Goal: Task Accomplishment & Management: Manage account settings

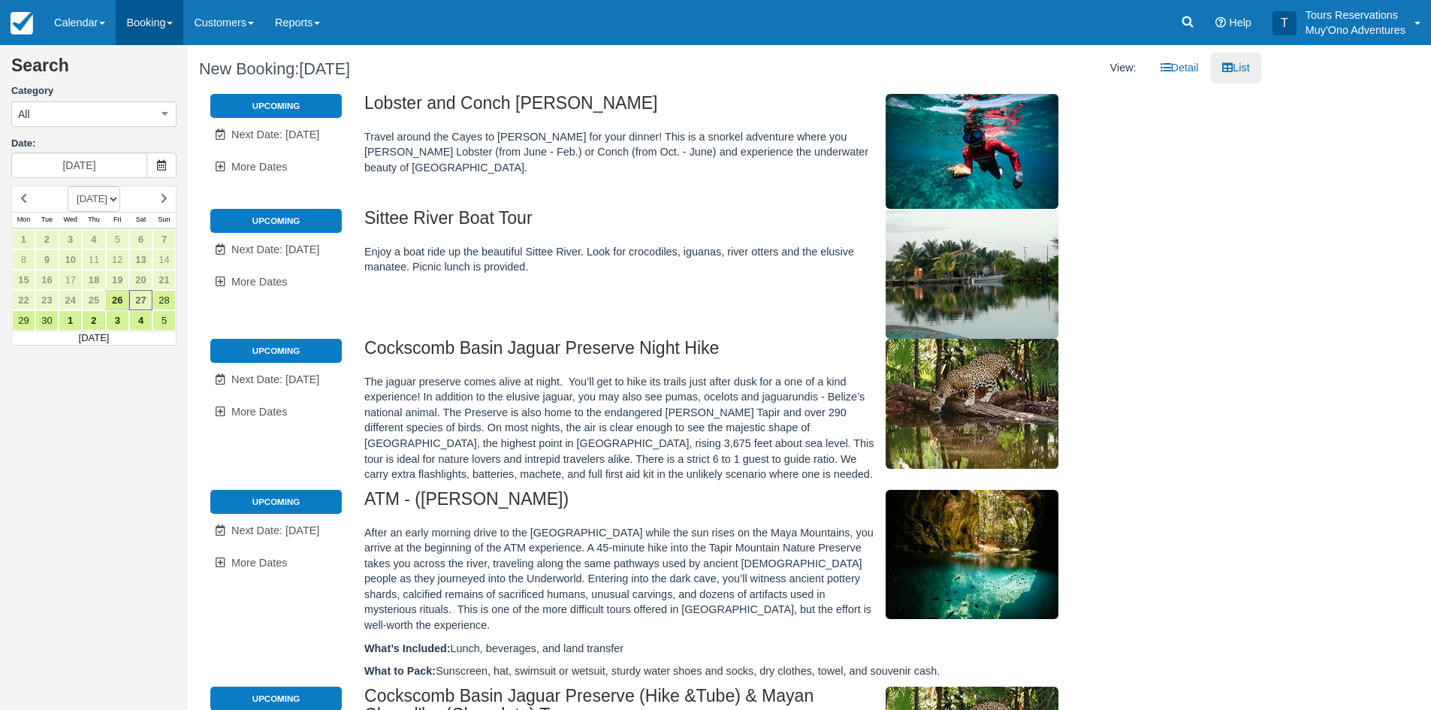
click at [141, 12] on link "Booking" at bounding box center [150, 22] width 68 height 45
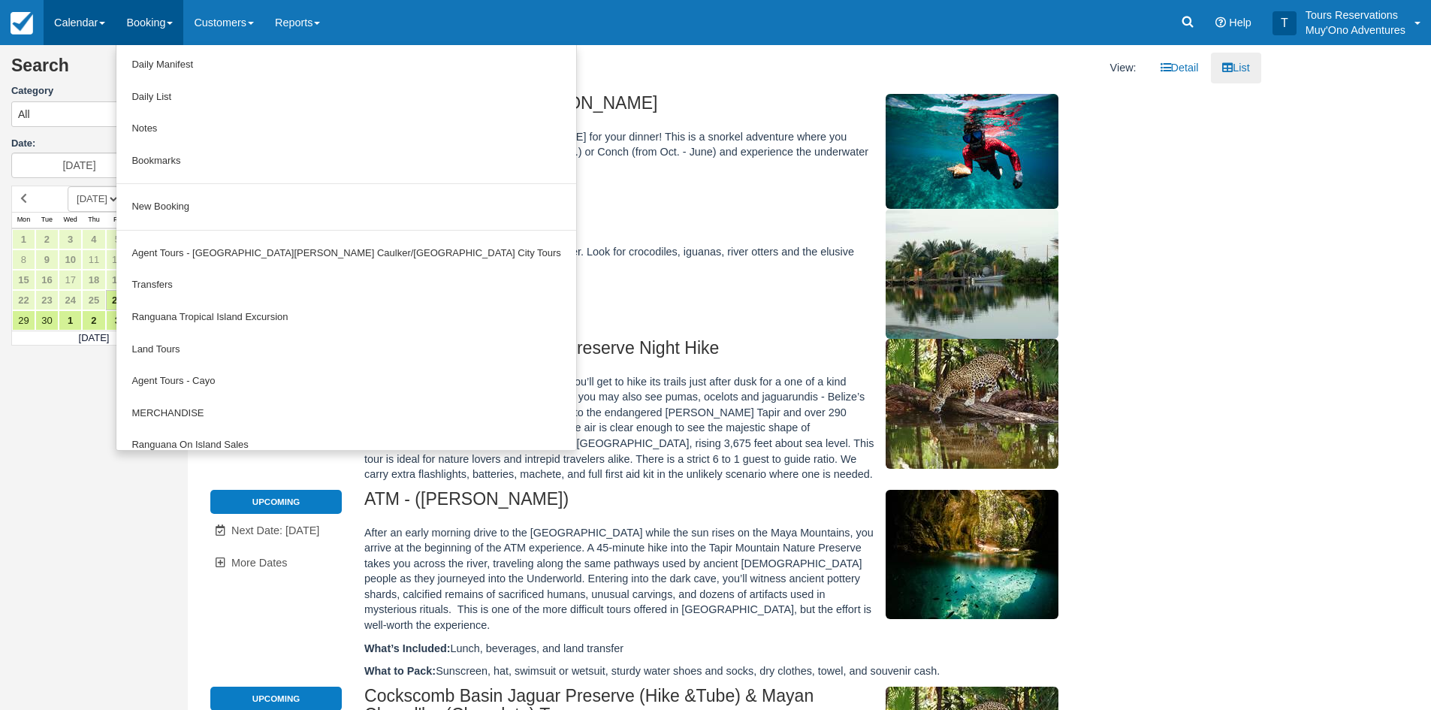
click at [89, 21] on link "Calendar" at bounding box center [80, 22] width 72 height 45
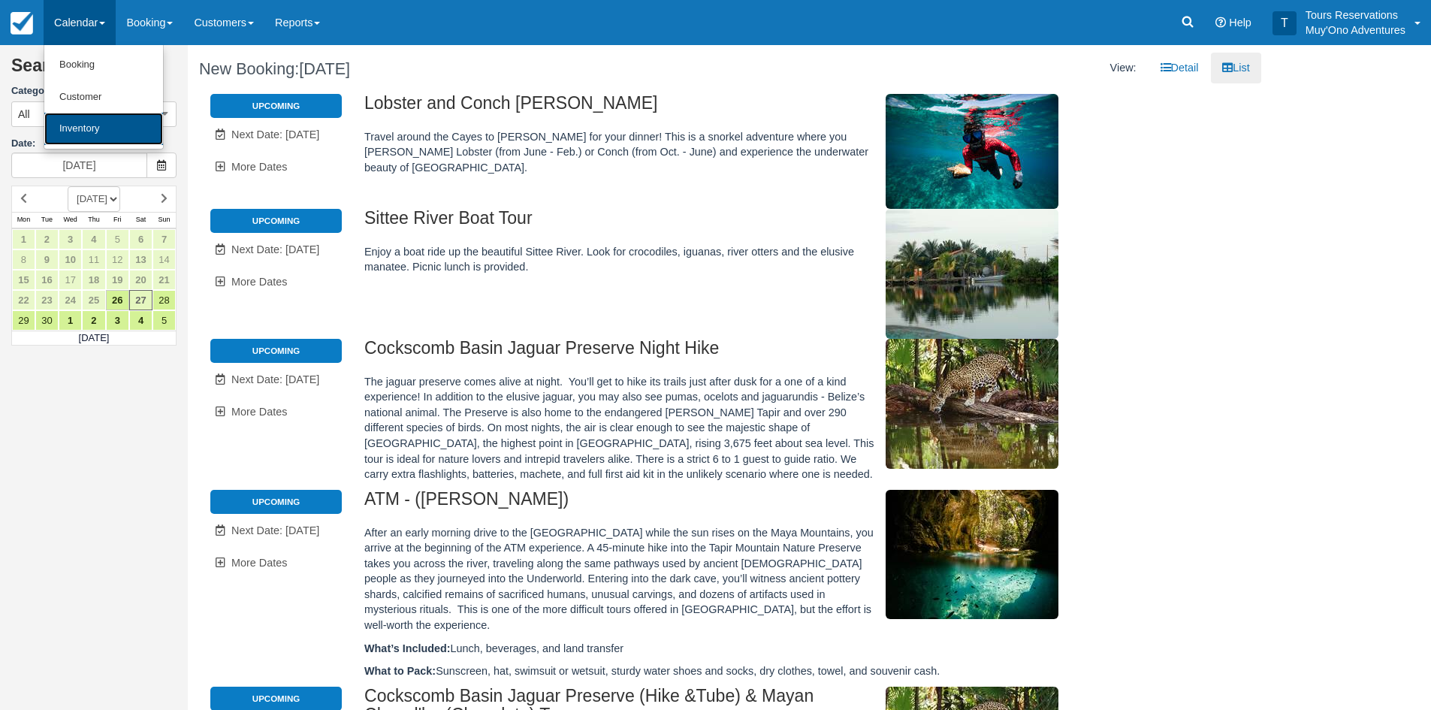
click at [89, 116] on link "Inventory" at bounding box center [103, 129] width 119 height 32
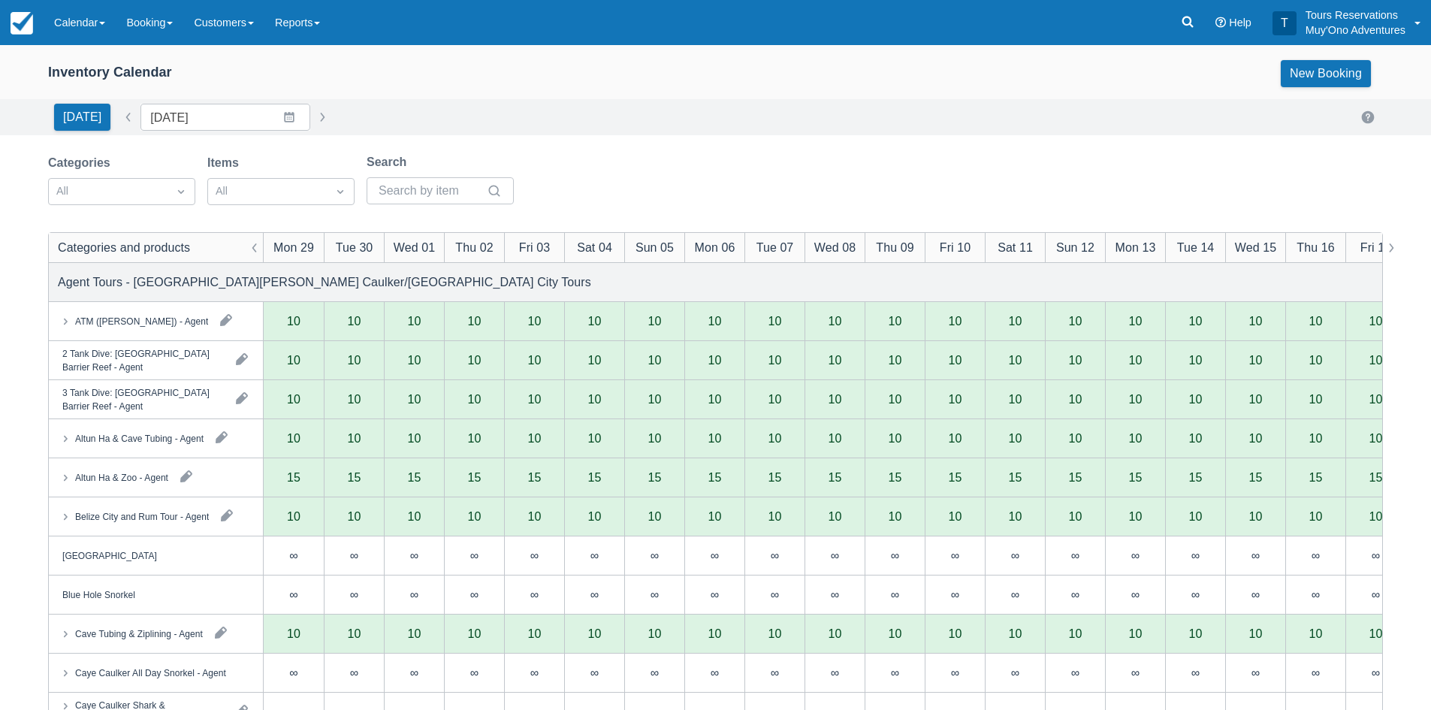
click at [194, 131] on div "[DATE] Date [DATE] Navigate forward to interact with the calendar and select a …" at bounding box center [715, 117] width 1431 height 36
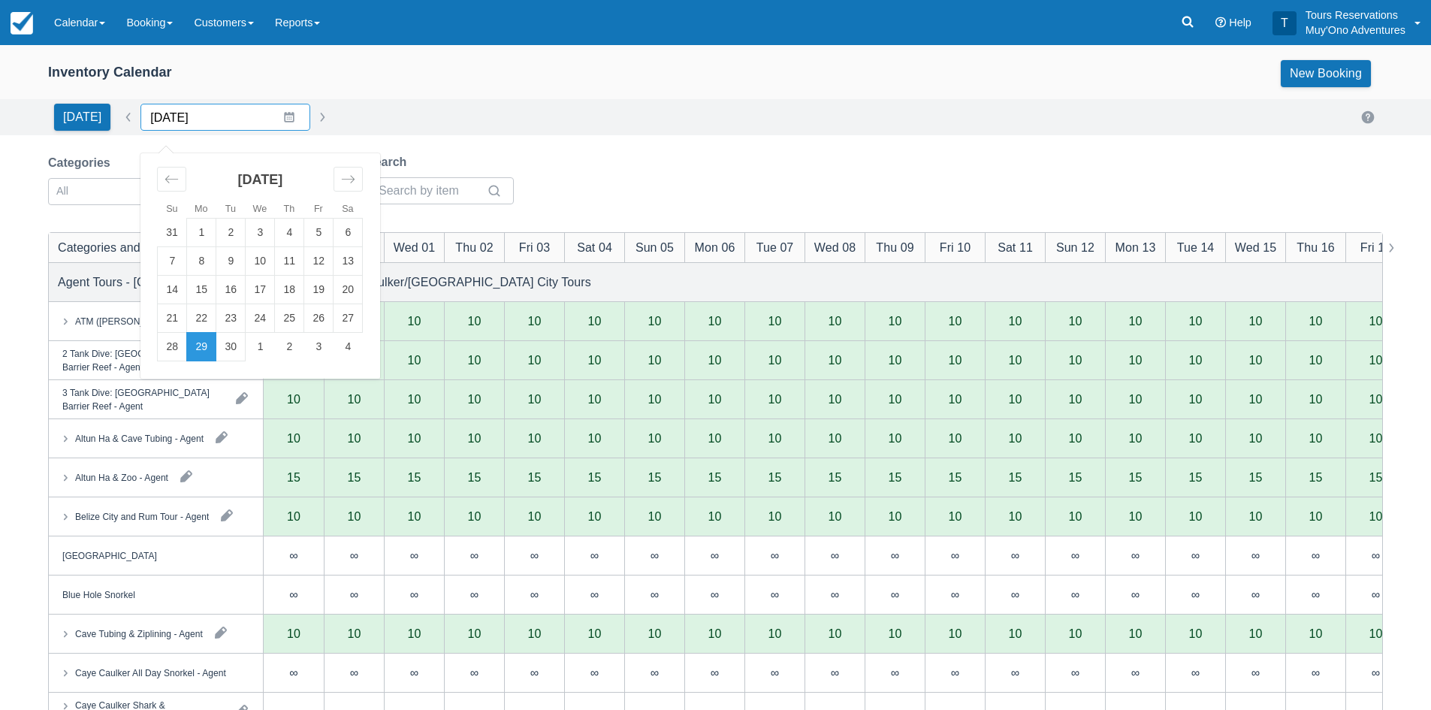
click at [285, 119] on input "[DATE]" at bounding box center [226, 117] width 170 height 27
click at [355, 180] on div "Move forward to switch to the next month." at bounding box center [348, 179] width 29 height 25
click at [354, 180] on div "Move forward to switch to the next month." at bounding box center [348, 179] width 29 height 25
click at [352, 180] on div "Move forward to switch to the next month." at bounding box center [348, 179] width 29 height 25
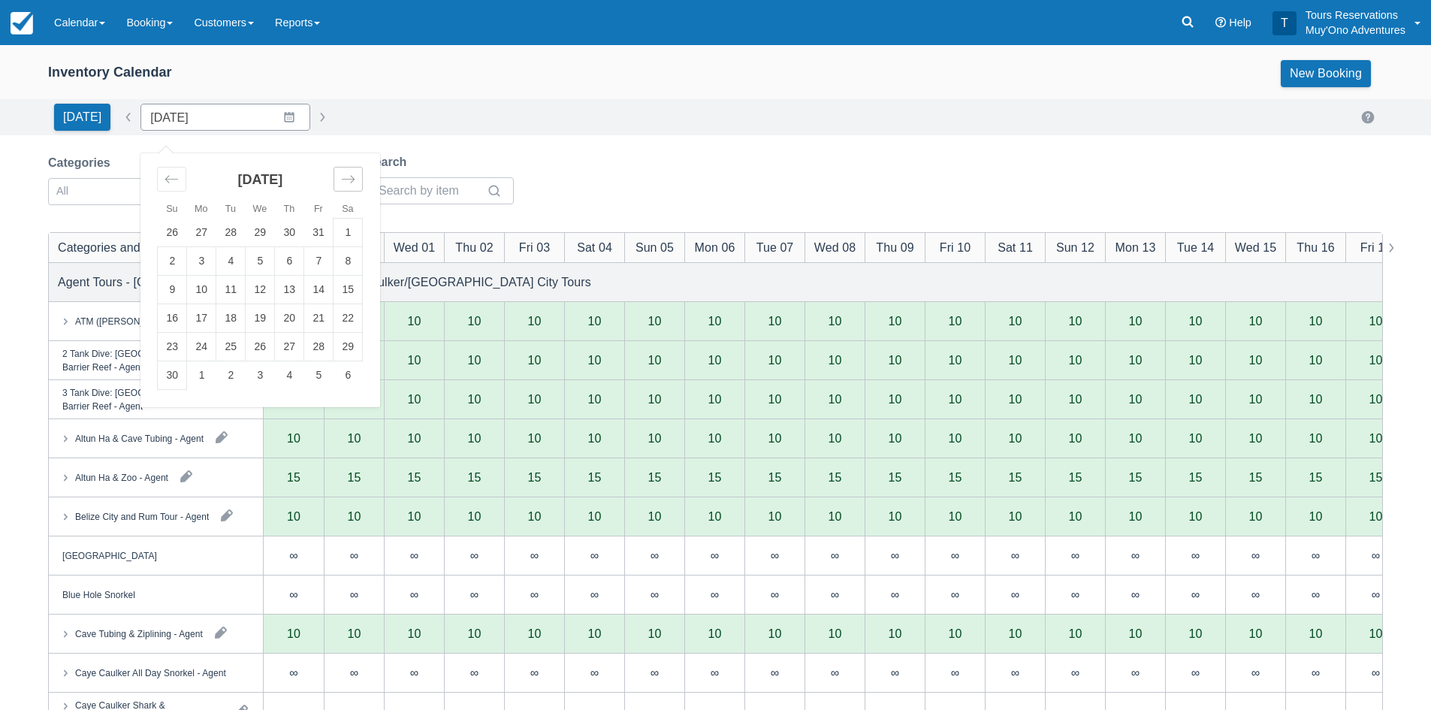
click at [352, 180] on div "Move forward to switch to the next month." at bounding box center [348, 179] width 29 height 25
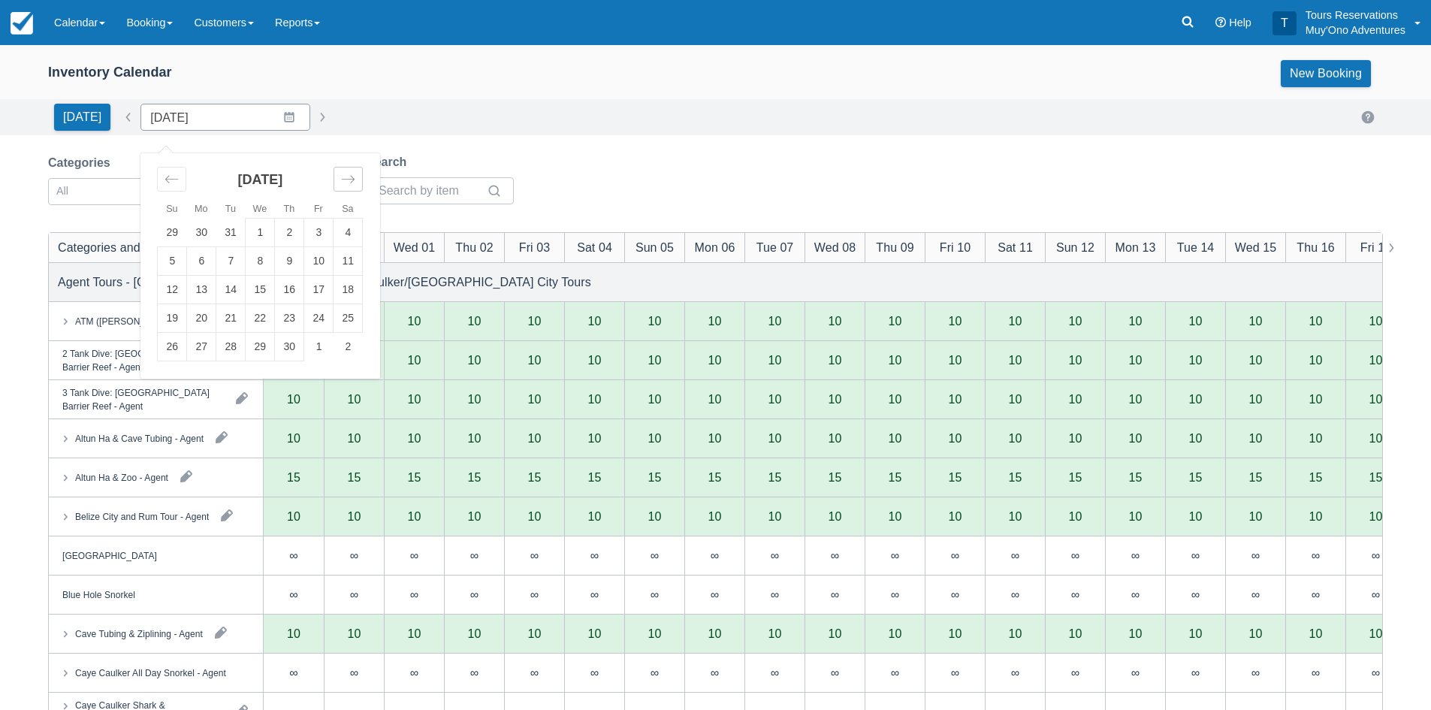
click at [351, 179] on div "Move forward to switch to the next month." at bounding box center [348, 179] width 29 height 25
click at [275, 311] on td "21" at bounding box center [289, 318] width 29 height 29
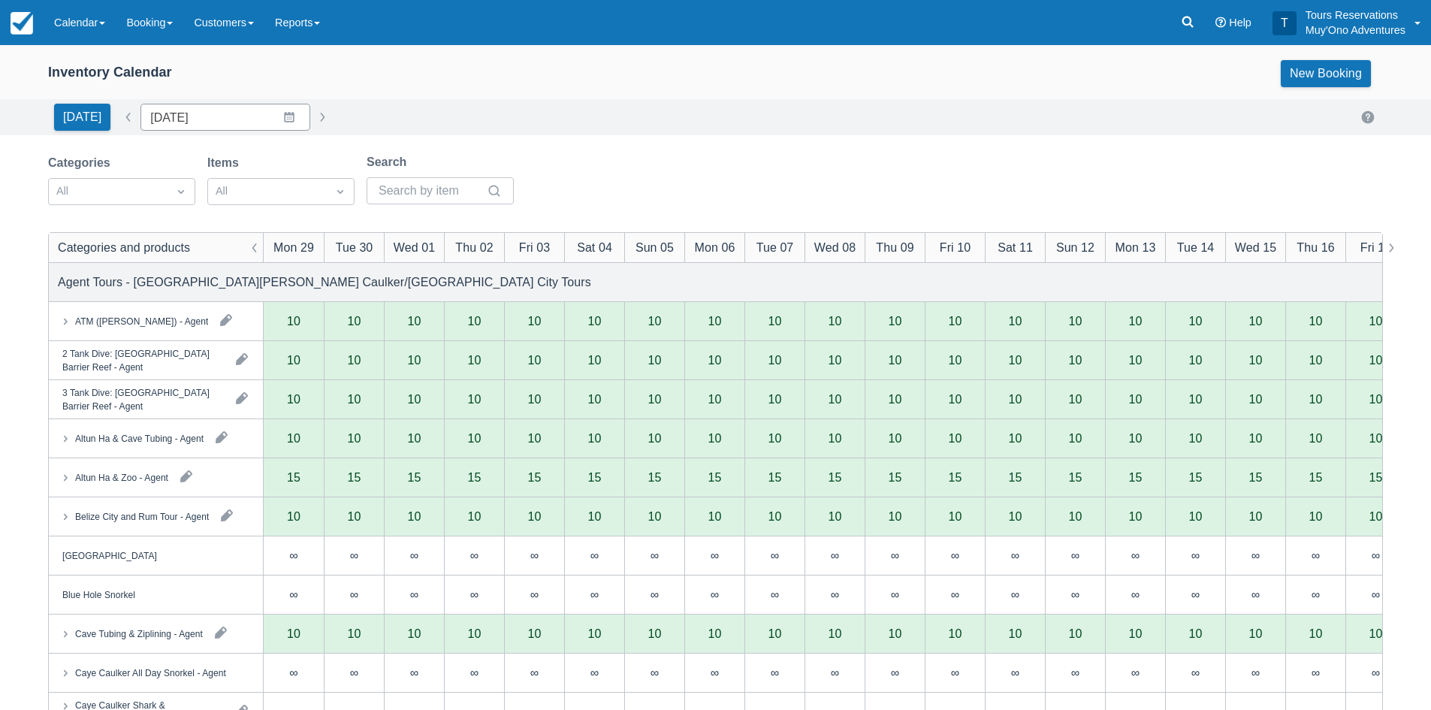
type input "[DATE]"
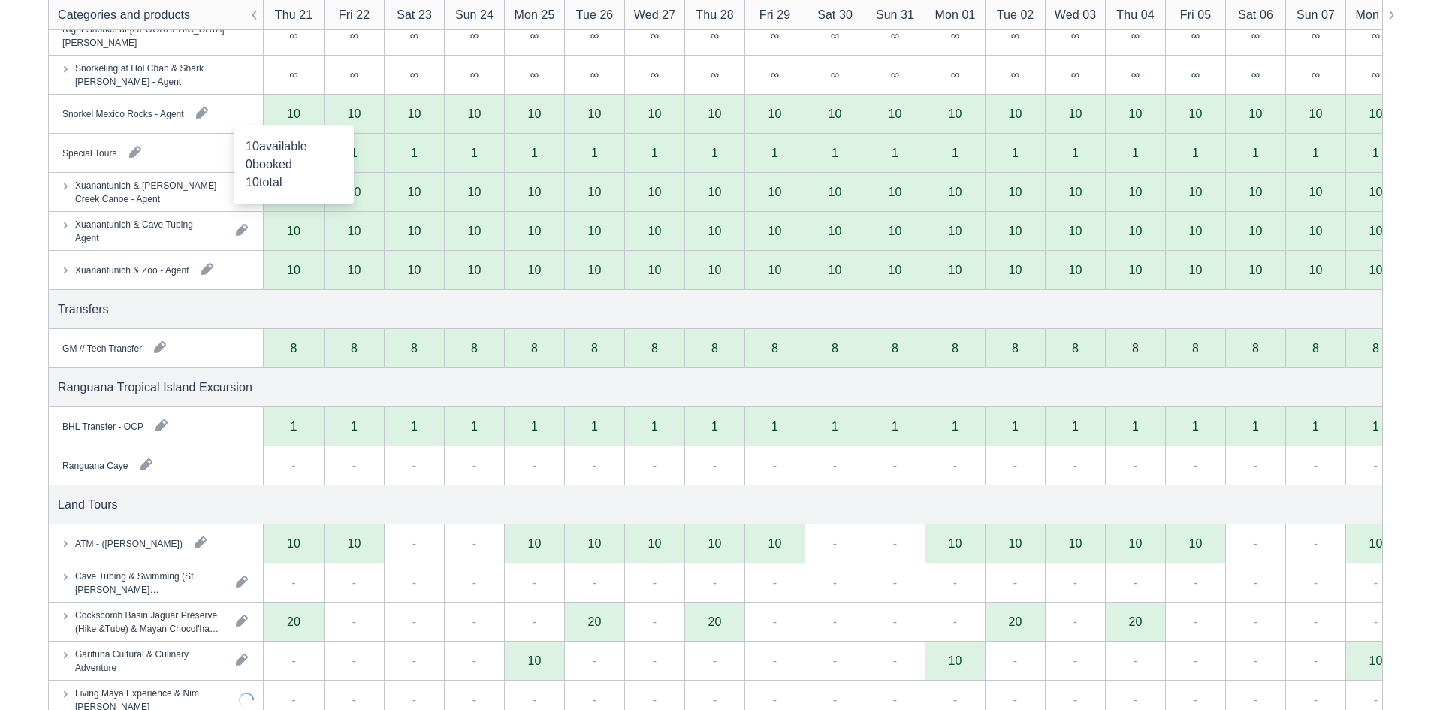
scroll to position [826, 0]
